Goal: Task Accomplishment & Management: Manage account settings

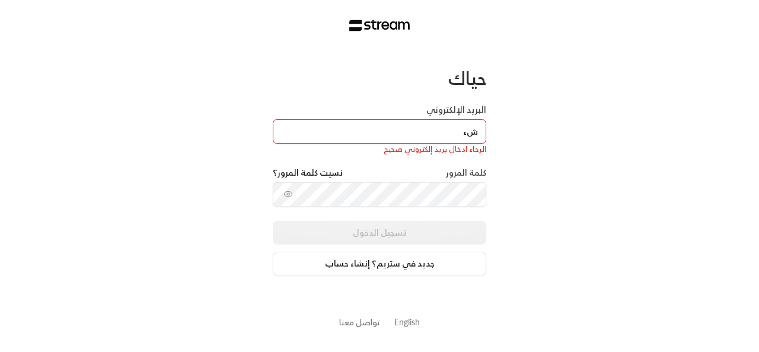
type input "ش"
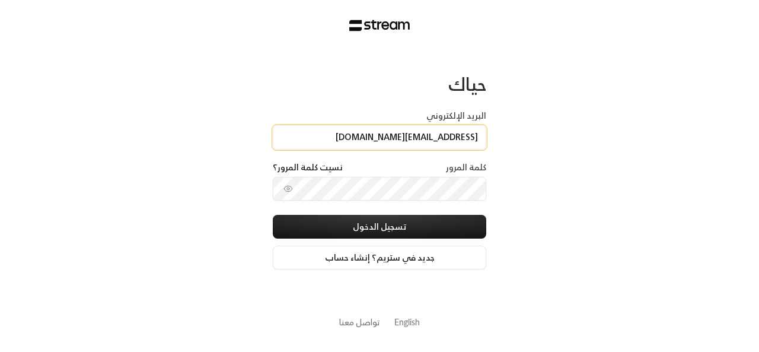
type input "583513668"
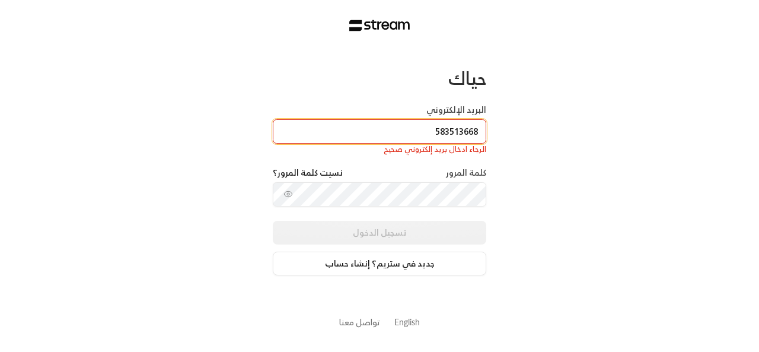
click at [394, 130] on input "583513668" at bounding box center [380, 131] width 214 height 24
click at [465, 132] on input "583513668" at bounding box center [380, 131] width 214 height 24
type input "[EMAIL_ADDRESS][DOMAIN_NAME]"
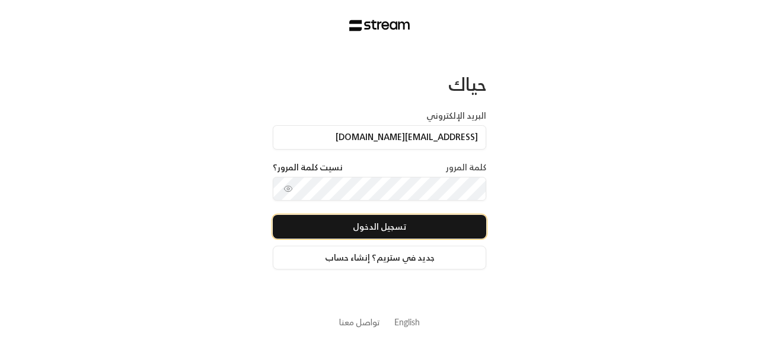
click at [400, 219] on button "تسجيل الدخول" at bounding box center [380, 227] width 214 height 24
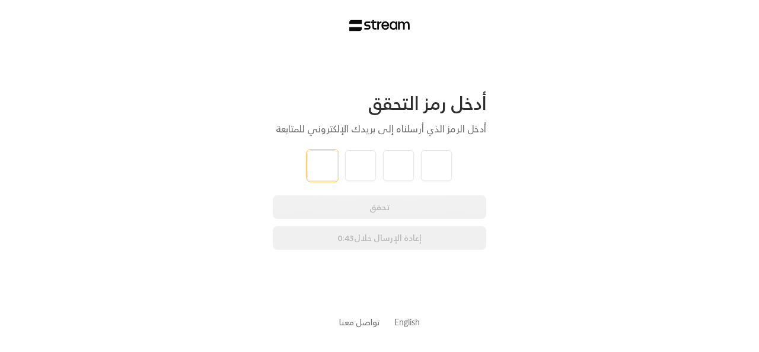
type input "7"
type input "2"
type input "3"
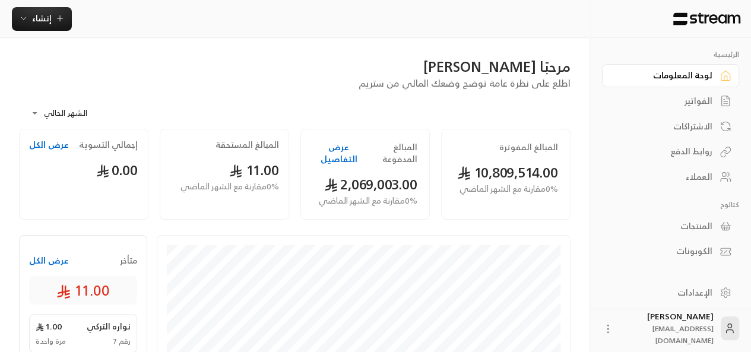
click at [693, 104] on div "الفواتير" at bounding box center [664, 101] width 96 height 12
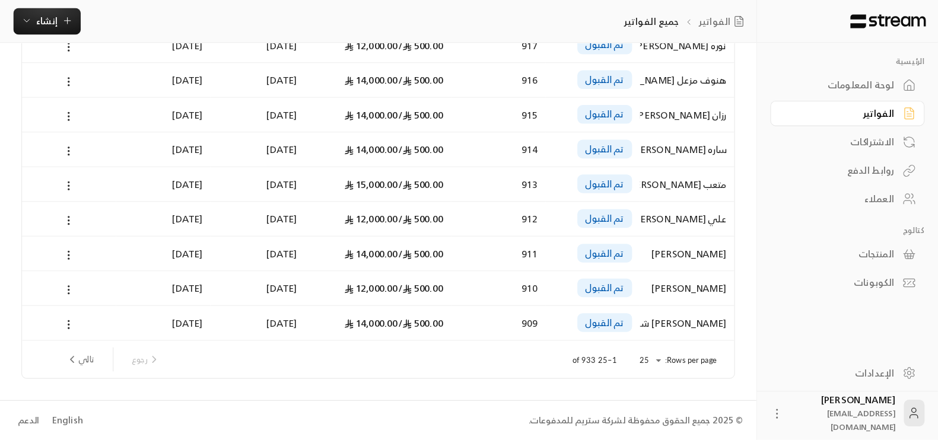
scroll to position [557, 0]
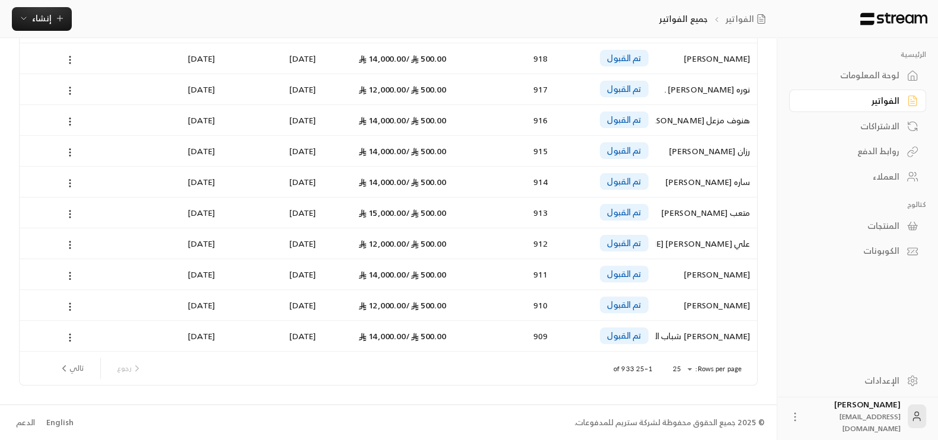
drag, startPoint x: 21, startPoint y: 0, endPoint x: 387, endPoint y: 387, distance: 533.1
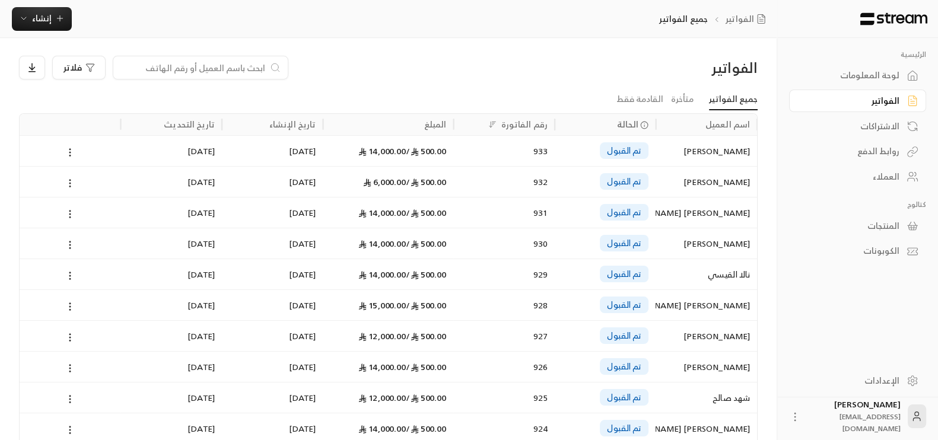
scroll to position [0, 0]
click at [70, 158] on icon at bounding box center [70, 153] width 11 height 11
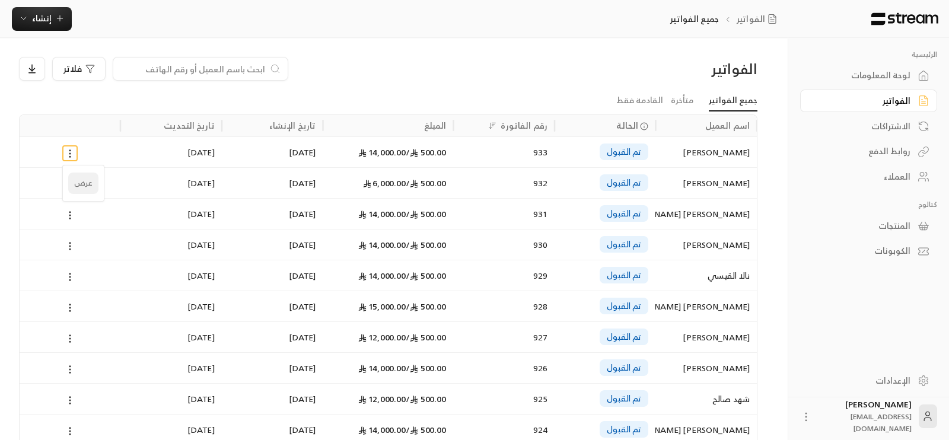
click at [84, 182] on li "عرض" at bounding box center [83, 183] width 30 height 21
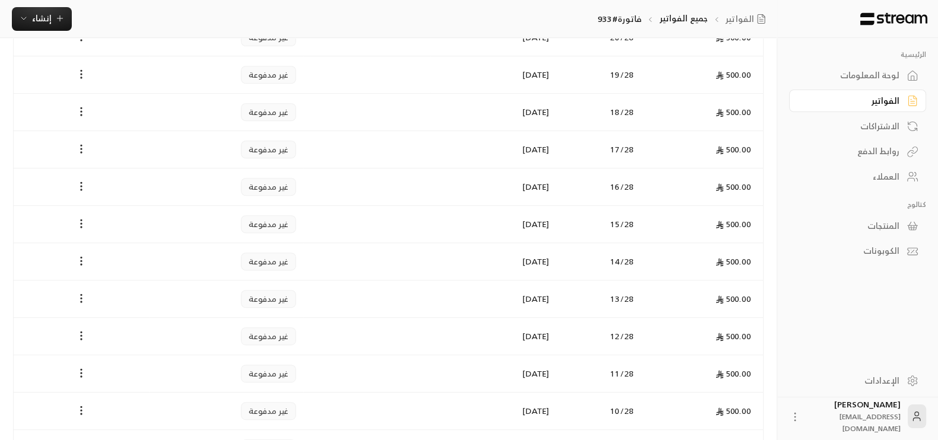
scroll to position [1014, 0]
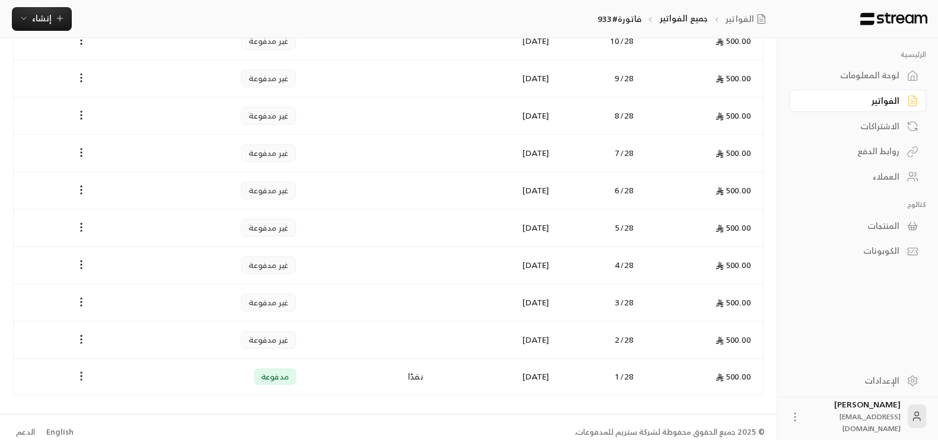
click at [76, 351] on icon "Payments" at bounding box center [81, 376] width 12 height 12
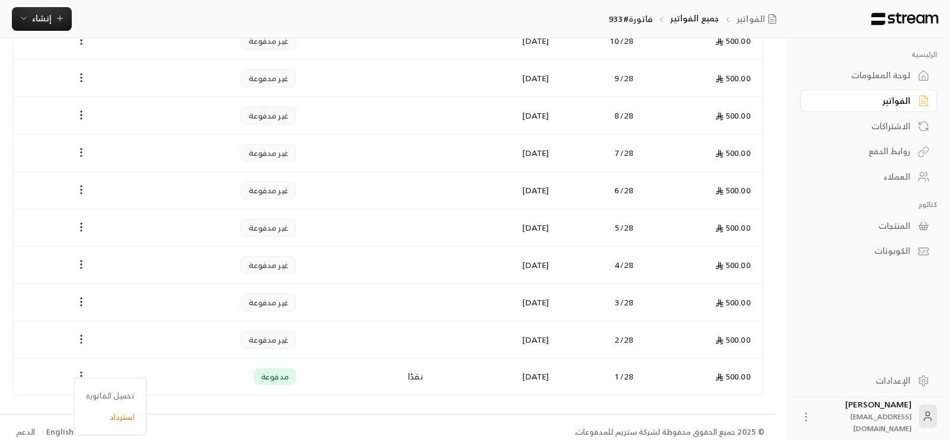
click at [30, 351] on div at bounding box center [474, 220] width 949 height 440
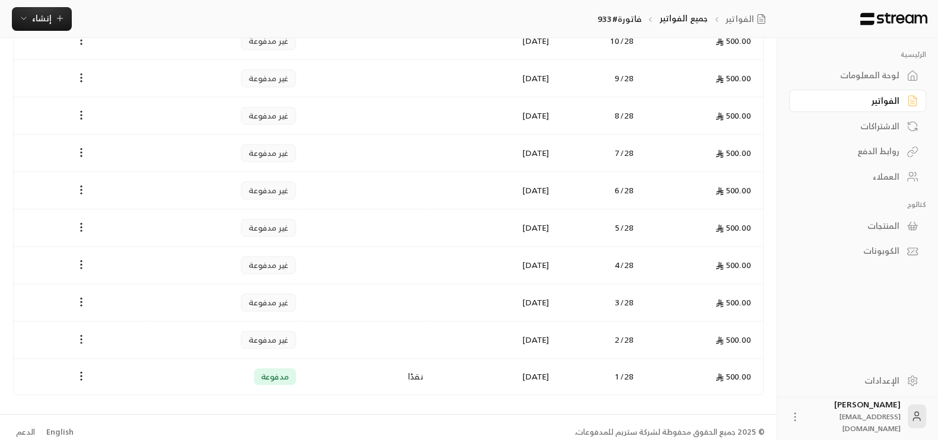
click at [75, 333] on icon "Payments" at bounding box center [81, 339] width 12 height 12
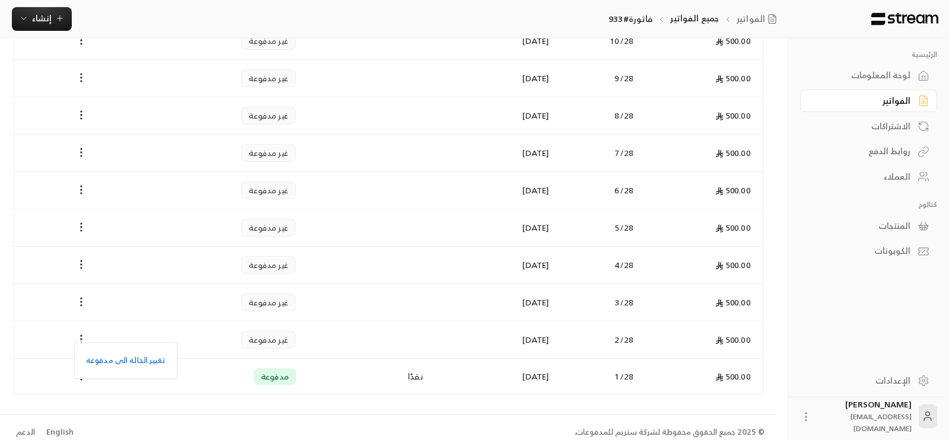
click at [0, 351] on div at bounding box center [474, 220] width 949 height 440
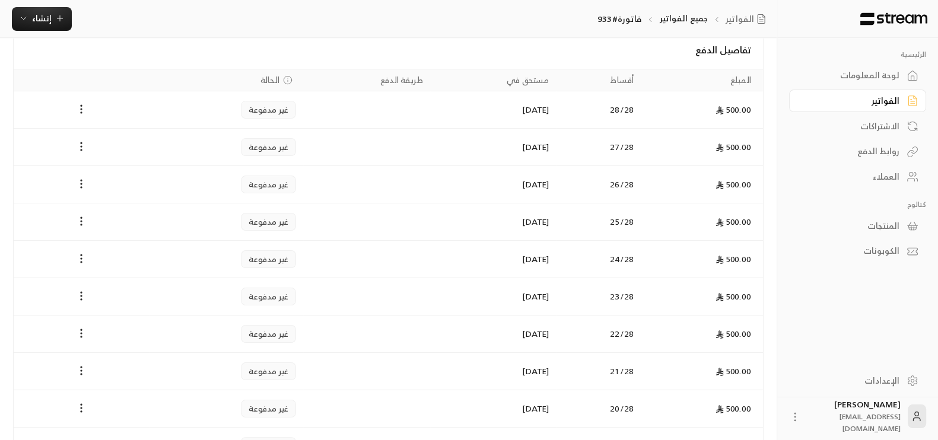
scroll to position [0, 0]
